Goal: Find specific page/section: Find specific page/section

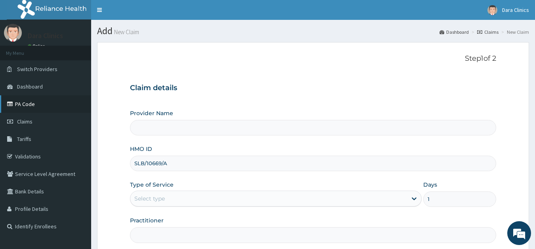
click at [30, 102] on link "PA Code" at bounding box center [45, 103] width 91 height 17
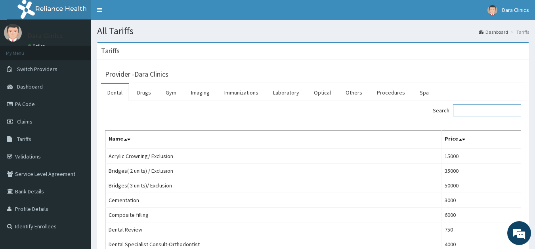
click at [468, 111] on input "Search:" at bounding box center [487, 110] width 68 height 12
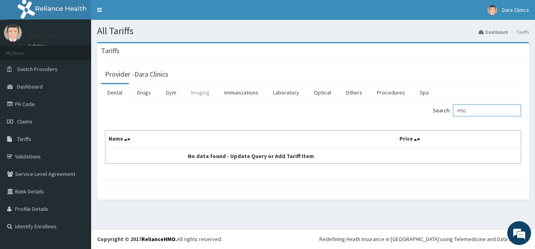
type input "HSG"
click at [201, 93] on link "Imaging" at bounding box center [200, 92] width 31 height 17
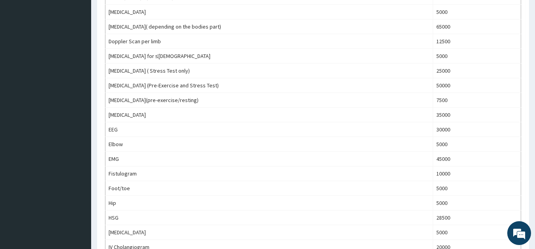
scroll to position [404, 0]
